Goal: Obtain resource: Obtain resource

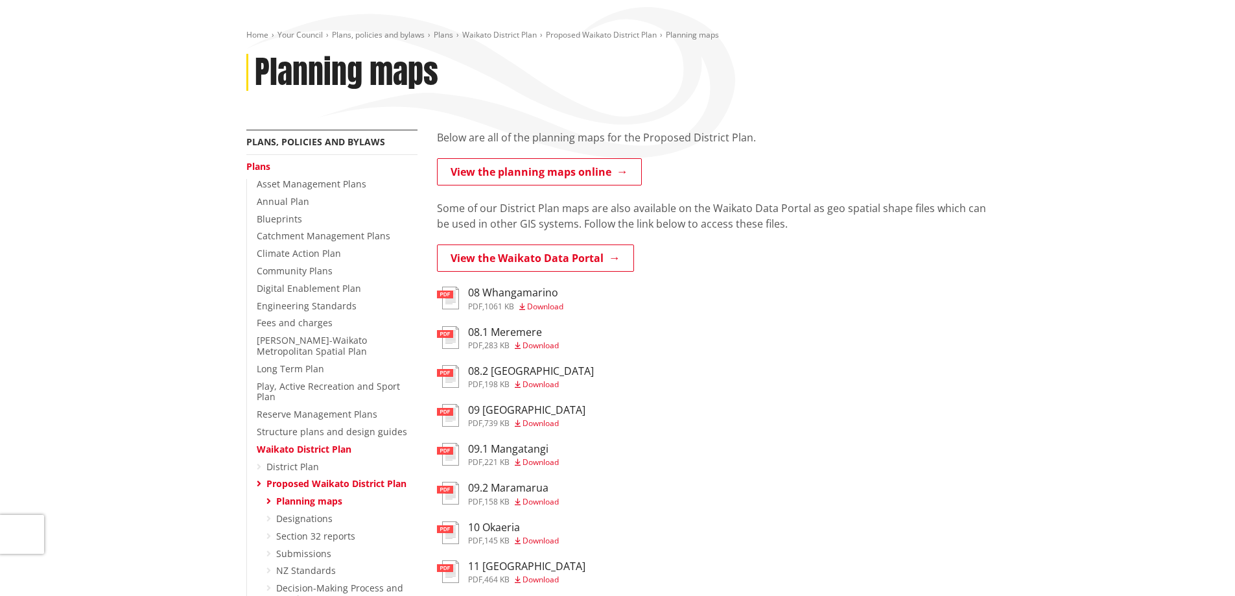
scroll to position [130, 0]
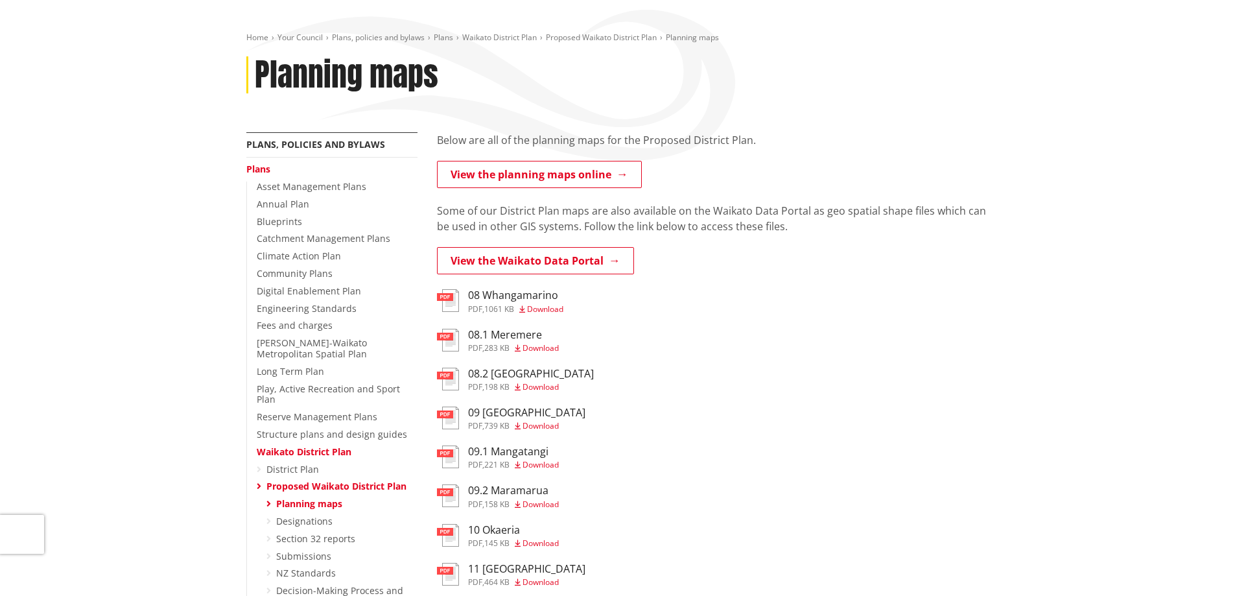
click at [332, 497] on link "Planning maps" at bounding box center [309, 503] width 66 height 12
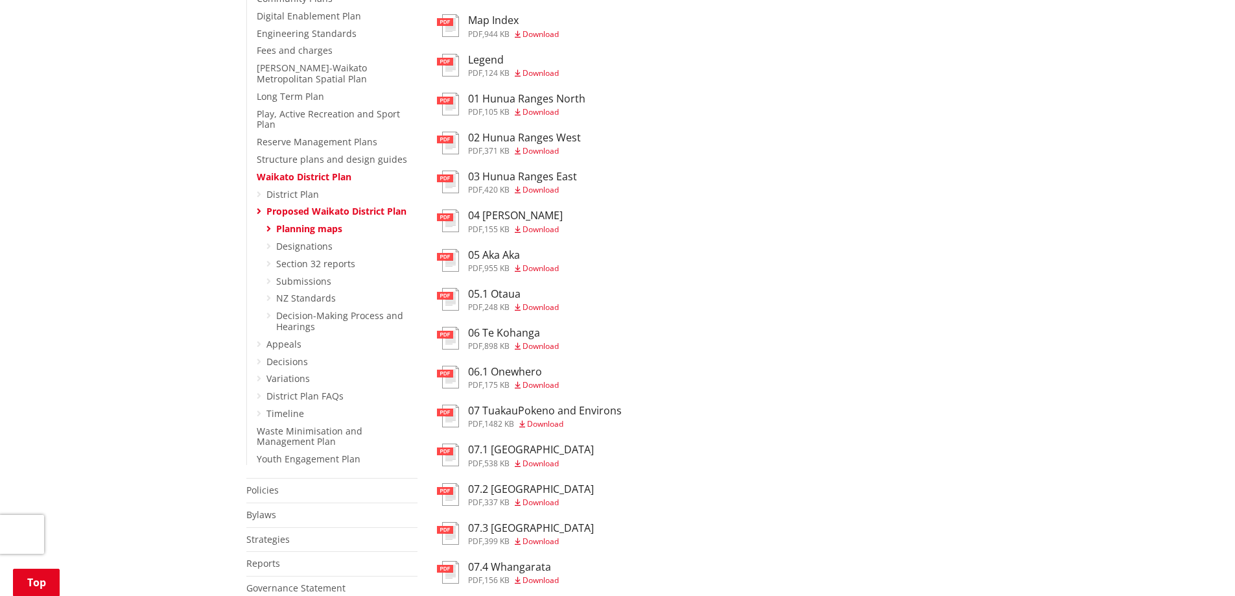
scroll to position [454, 0]
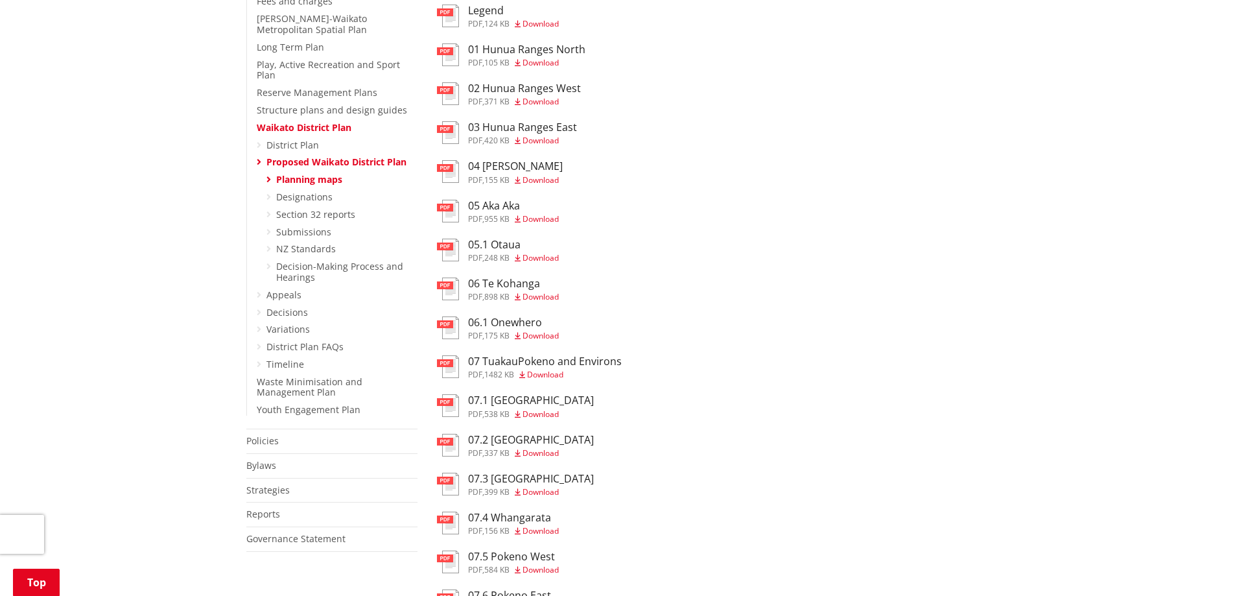
click at [555, 415] on span "Download" at bounding box center [540, 413] width 36 height 11
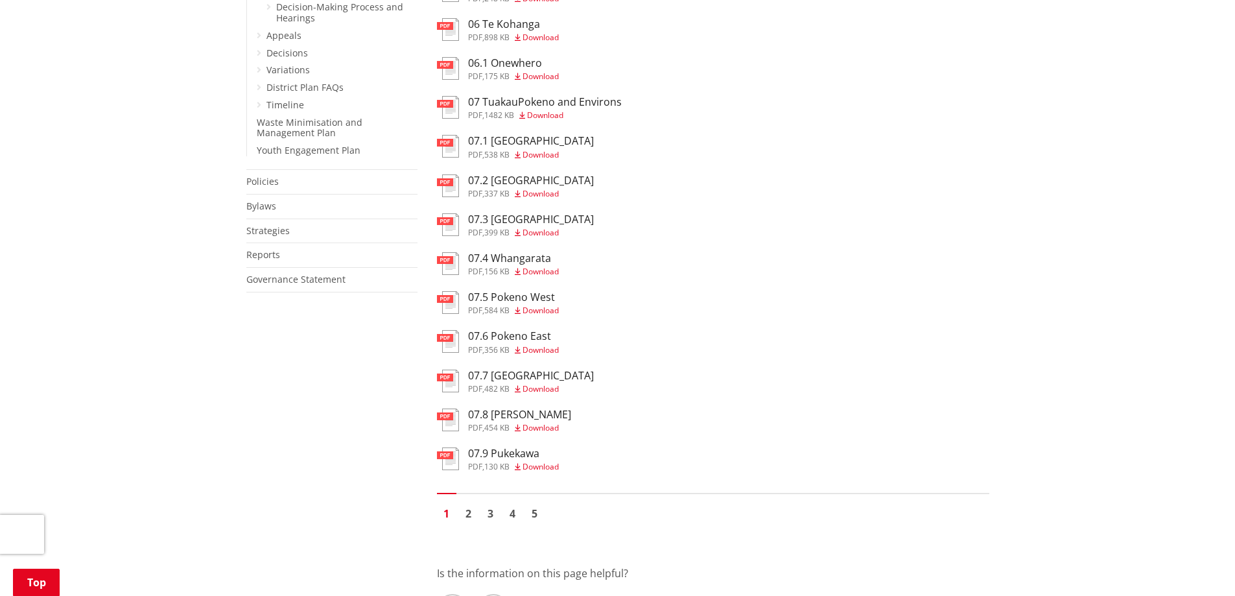
scroll to position [259, 0]
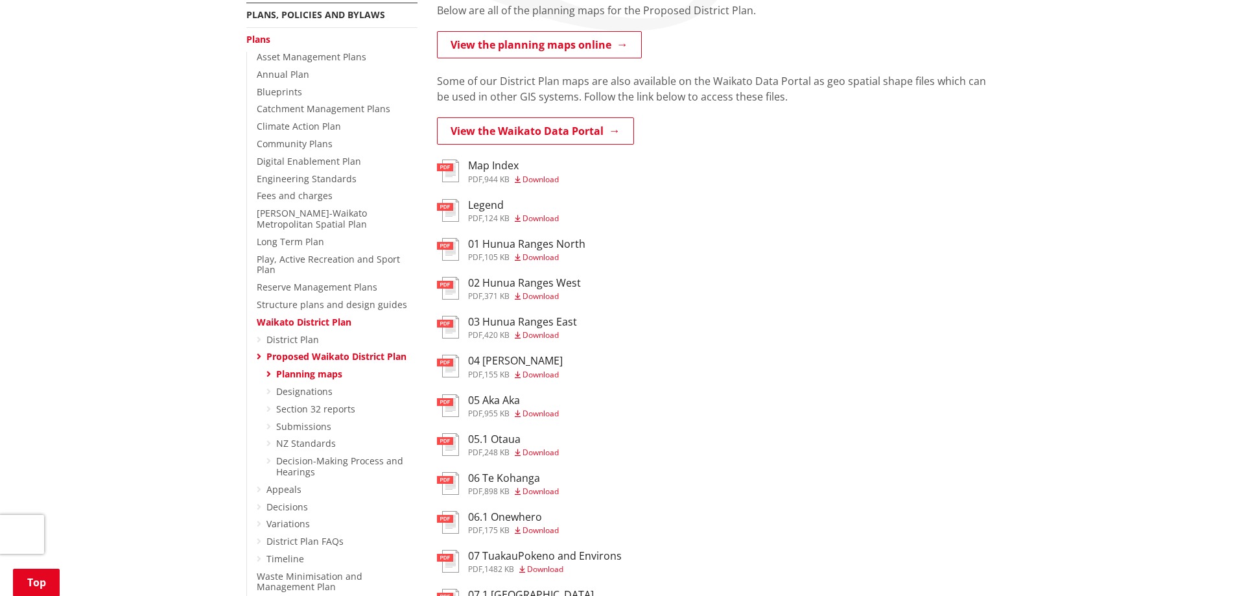
click at [554, 179] on span "Download" at bounding box center [540, 179] width 36 height 11
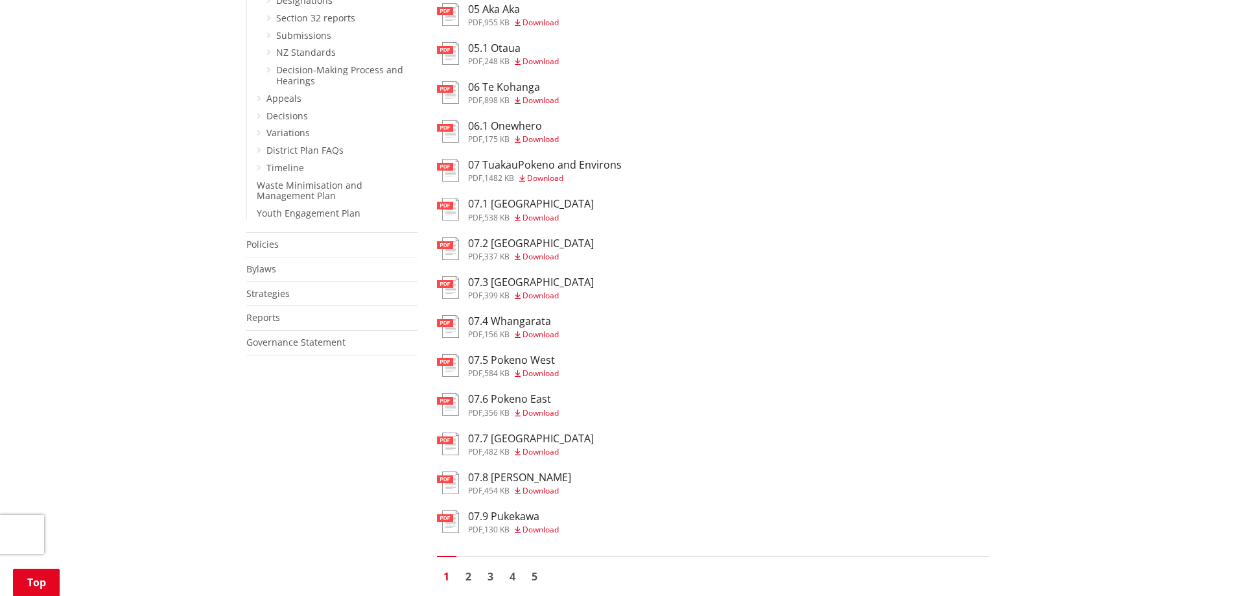
scroll to position [713, 0]
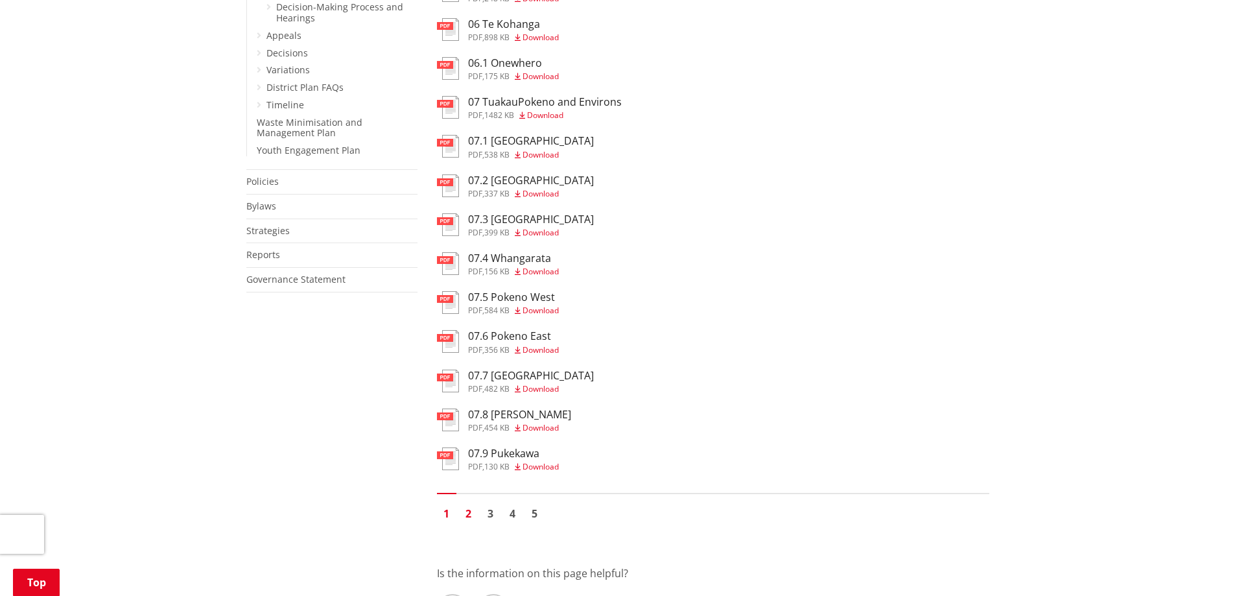
click at [465, 520] on link "2" at bounding box center [468, 513] width 19 height 19
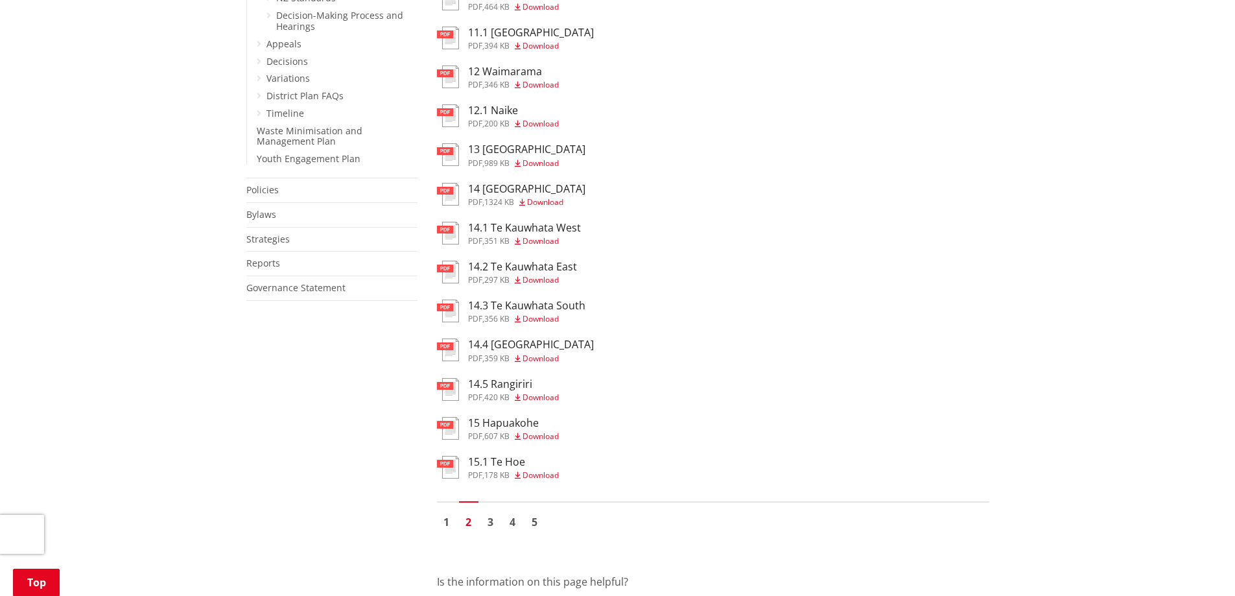
scroll to position [713, 0]
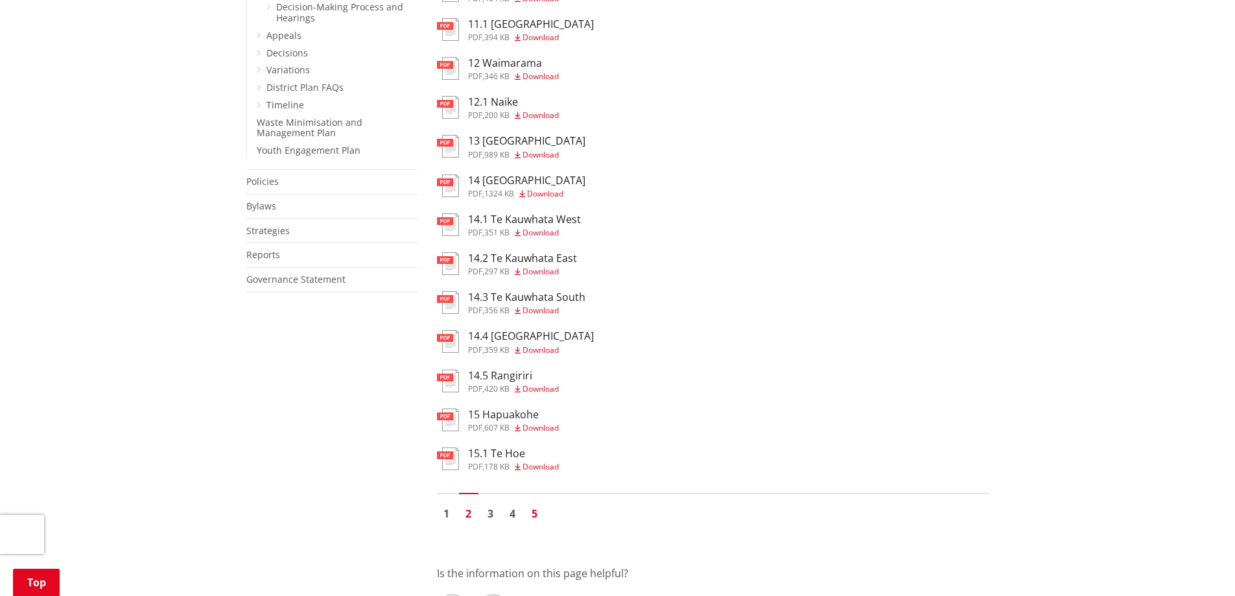
click at [535, 517] on link "5" at bounding box center [534, 513] width 19 height 19
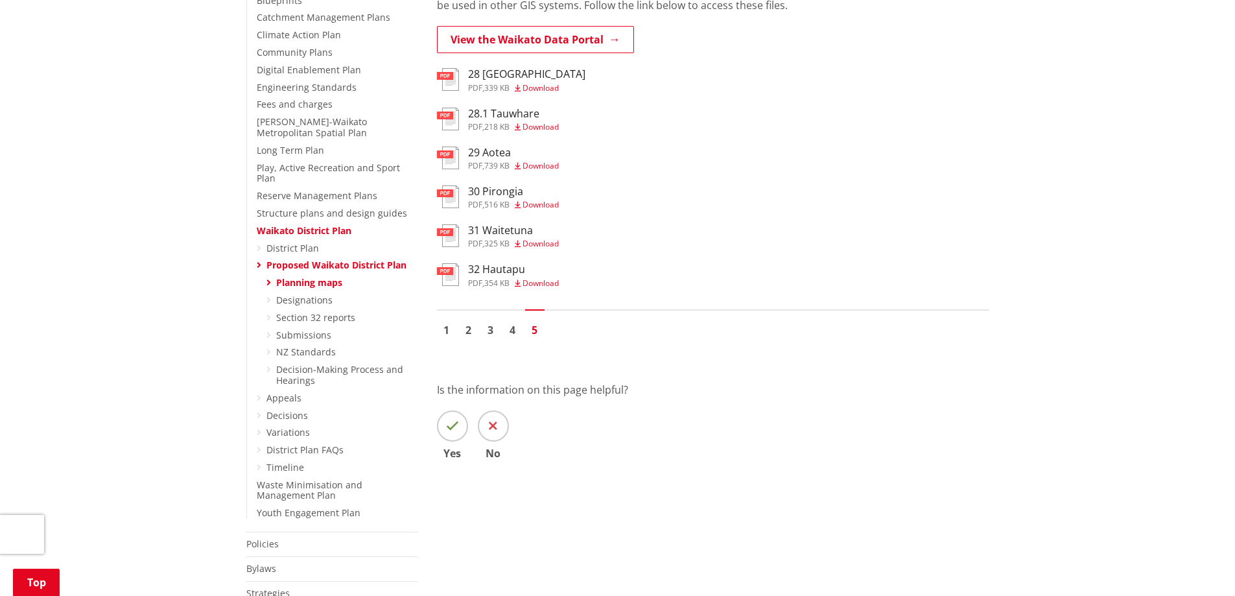
scroll to position [389, 0]
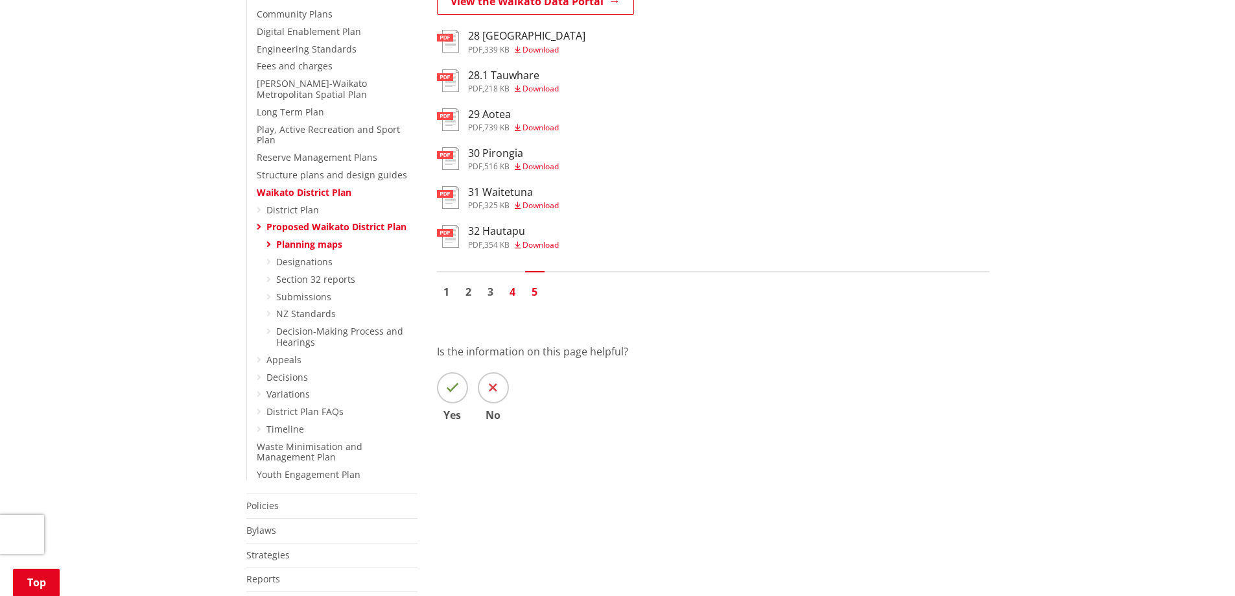
click at [516, 292] on link "4" at bounding box center [512, 291] width 19 height 19
click at [515, 297] on link "4" at bounding box center [512, 291] width 19 height 19
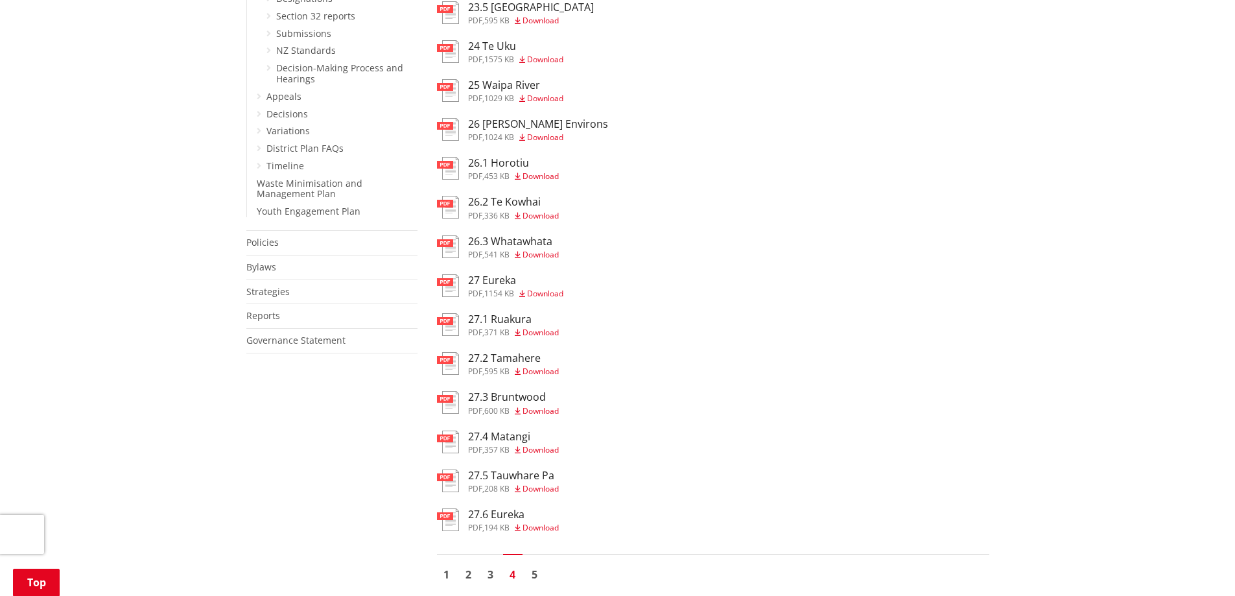
scroll to position [648, 0]
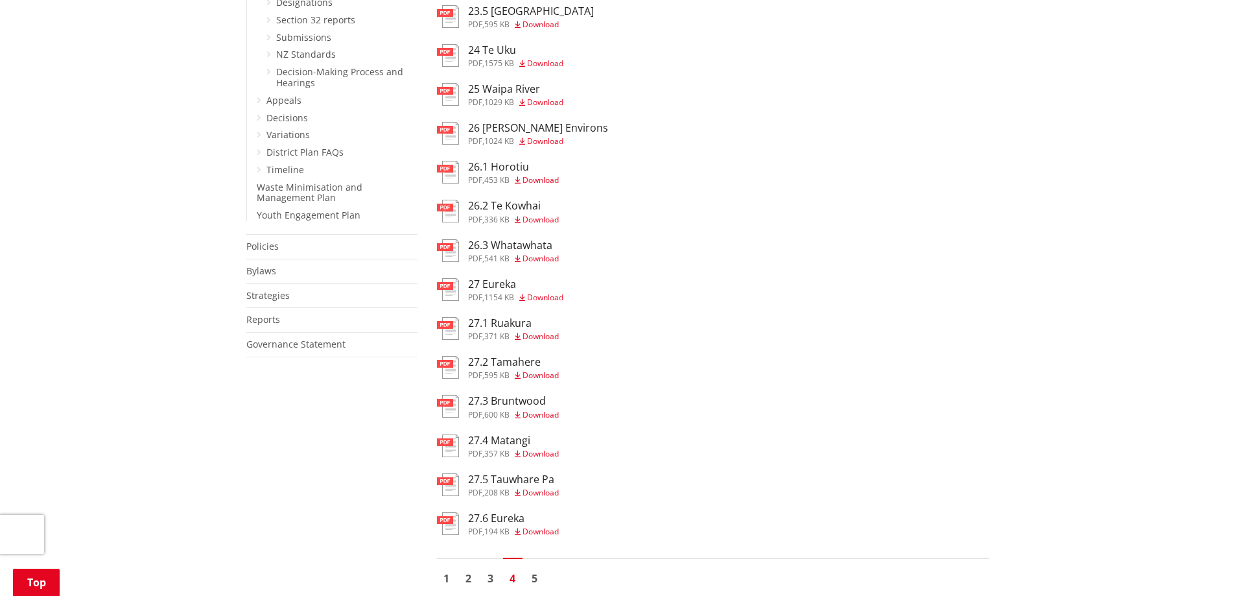
click at [540, 139] on span "Download" at bounding box center [545, 140] width 36 height 11
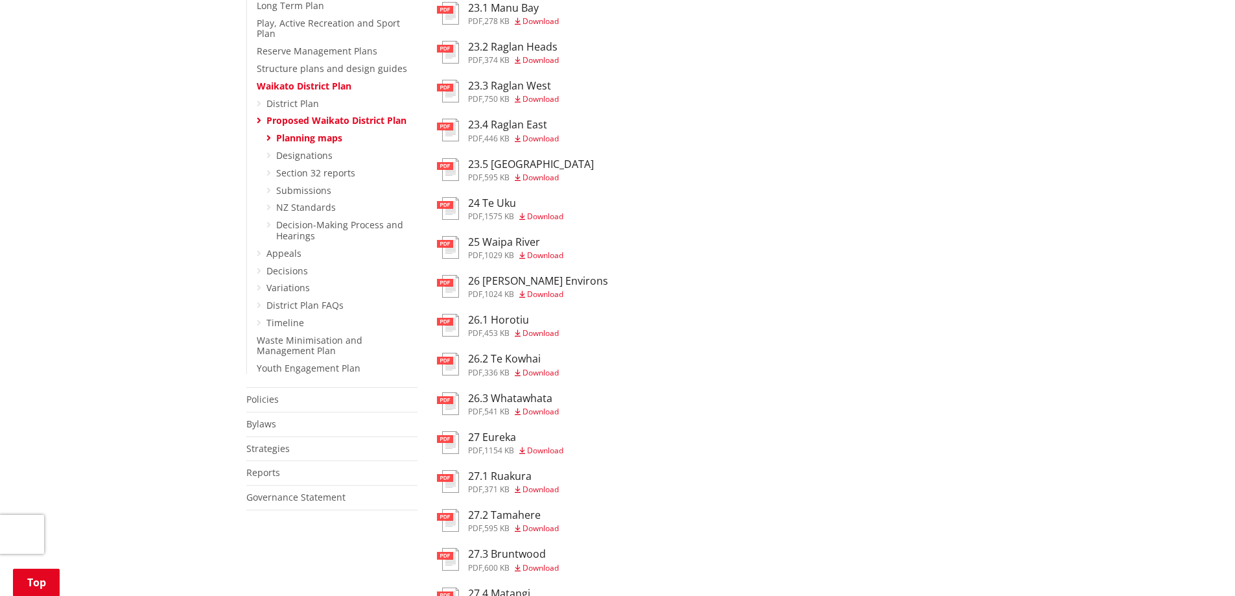
scroll to position [518, 0]
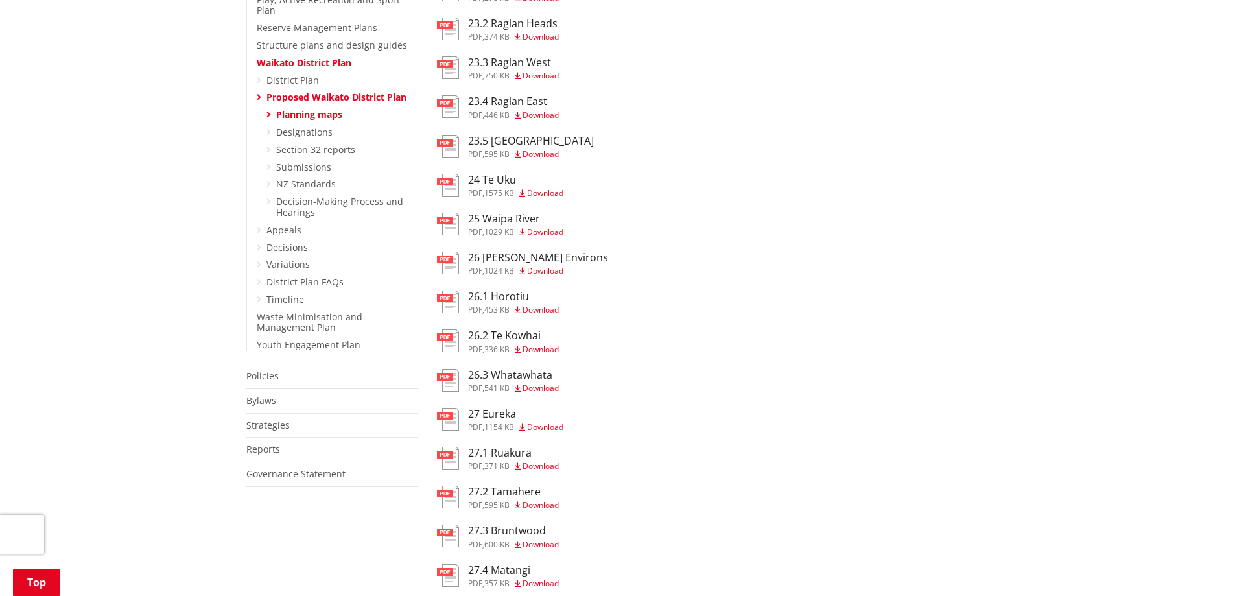
click at [492, 292] on h3 "26.1 Horotiu" at bounding box center [513, 296] width 91 height 12
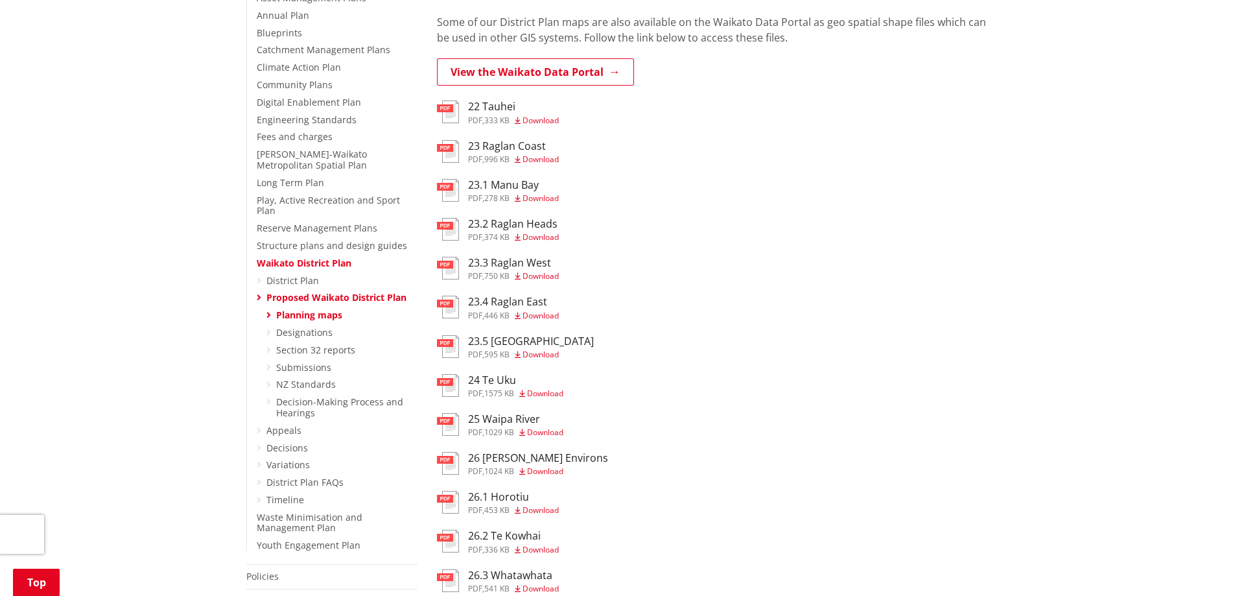
scroll to position [194, 0]
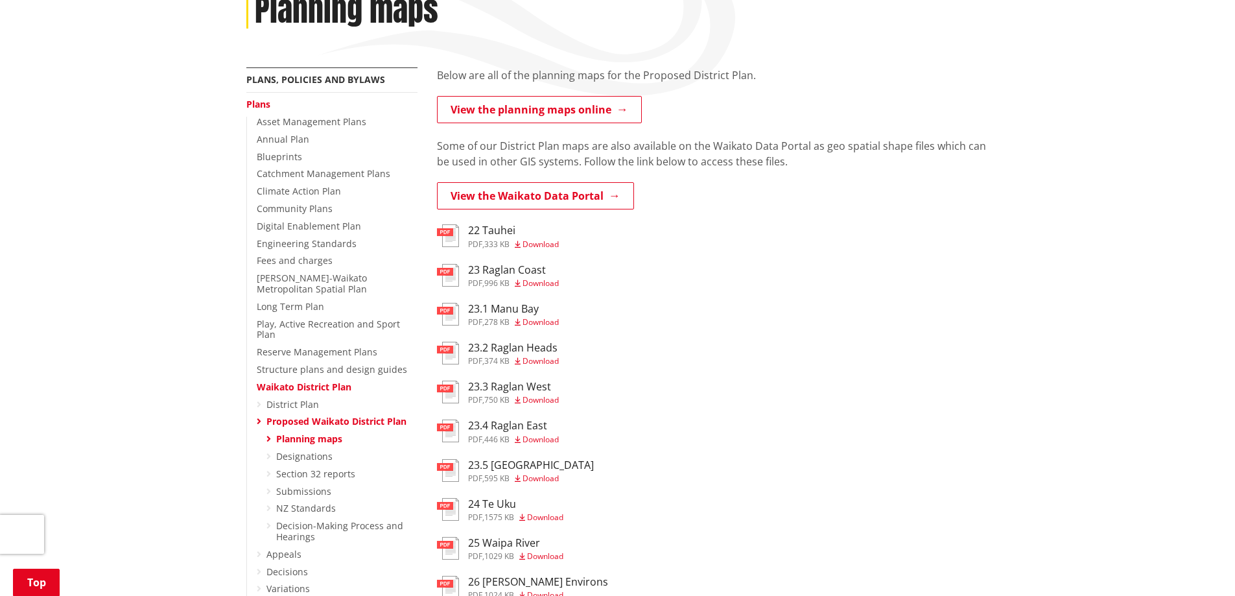
click at [260, 400] on icon at bounding box center [259, 404] width 5 height 9
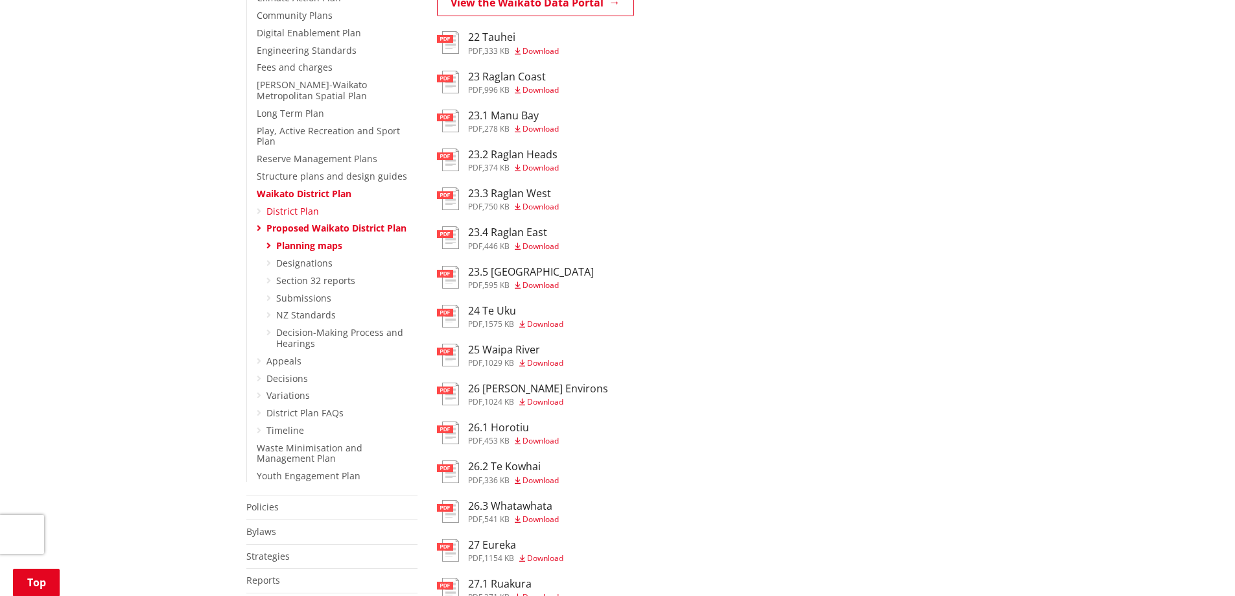
scroll to position [389, 0]
click at [290, 203] on link "District Plan" at bounding box center [292, 209] width 52 height 12
